Goal: Information Seeking & Learning: Learn about a topic

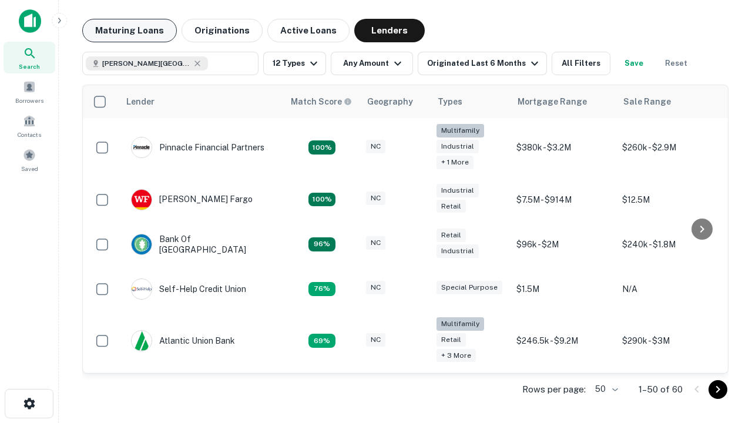
click at [129, 31] on button "Maturing Loans" at bounding box center [129, 30] width 95 height 23
